Goal: Transaction & Acquisition: Book appointment/travel/reservation

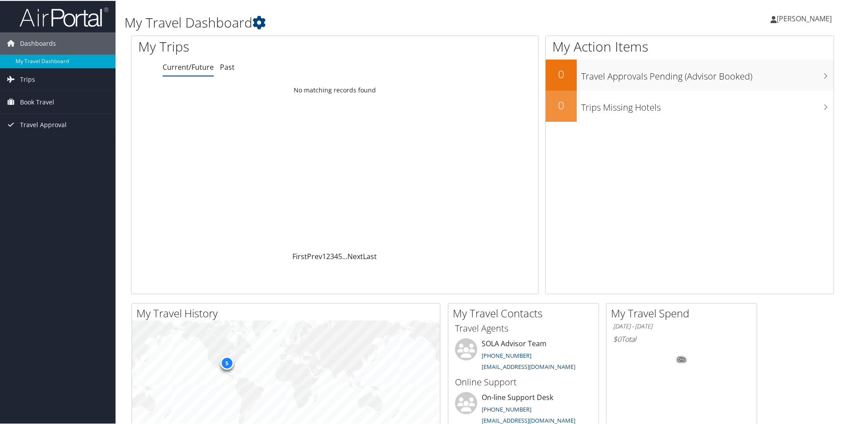
click at [802, 21] on span "[PERSON_NAME]" at bounding box center [804, 18] width 55 height 10
click at [54, 100] on span "Book Travel" at bounding box center [37, 101] width 34 height 22
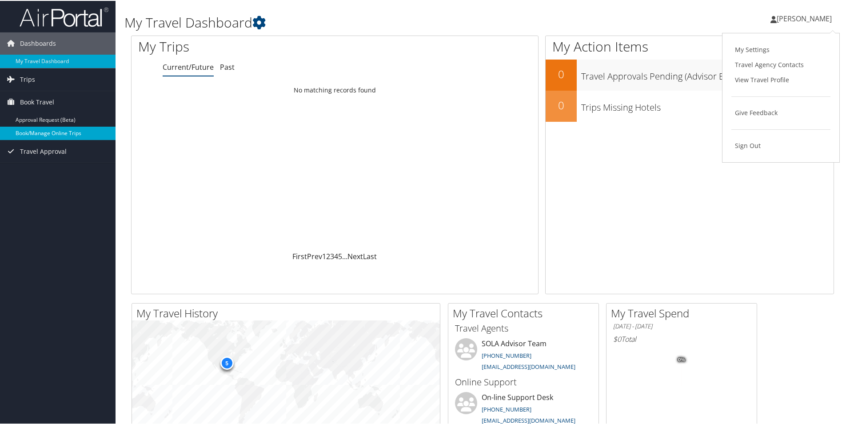
click at [62, 132] on link "Book/Manage Online Trips" at bounding box center [58, 132] width 116 height 13
click at [777, 16] on span "[PERSON_NAME]" at bounding box center [804, 18] width 55 height 10
click at [756, 144] on link "Sign Out" at bounding box center [781, 144] width 99 height 15
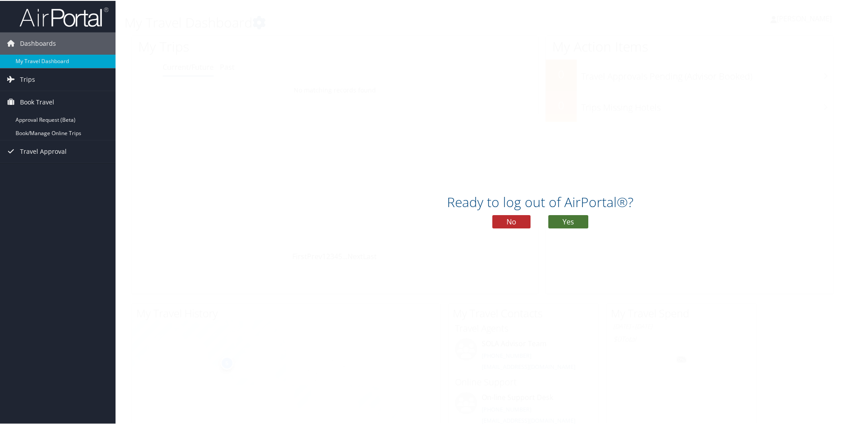
click at [572, 224] on button "Yes" at bounding box center [568, 220] width 40 height 13
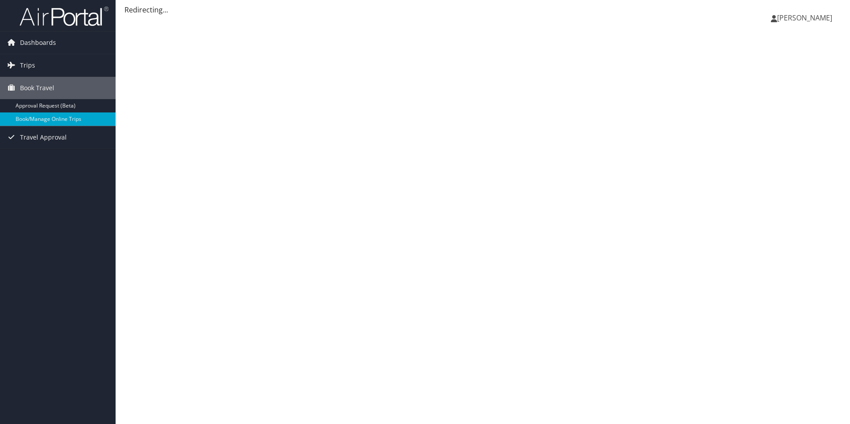
click at [785, 13] on link "[PERSON_NAME]" at bounding box center [806, 17] width 70 height 27
click at [80, 204] on div "Dashboards My Travel Dashboard Trips Current/Future Trips Past Trips Trips Miss…" at bounding box center [425, 212] width 850 height 424
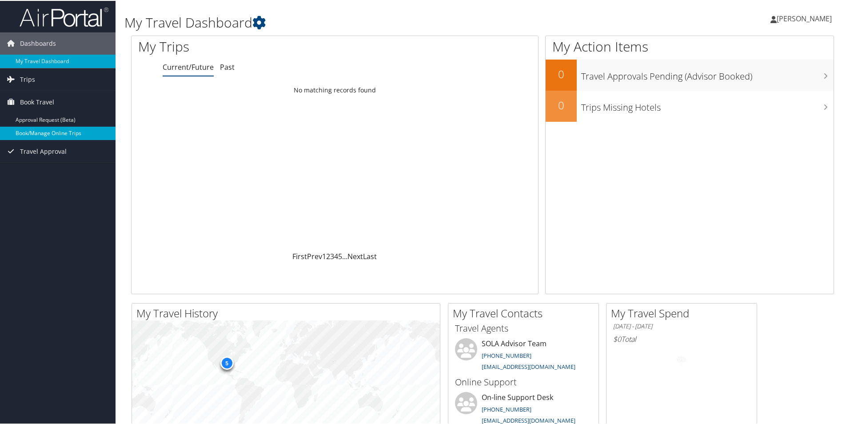
click at [51, 128] on link "Book/Manage Online Trips" at bounding box center [58, 132] width 116 height 13
